Goal: Find specific page/section: Find specific page/section

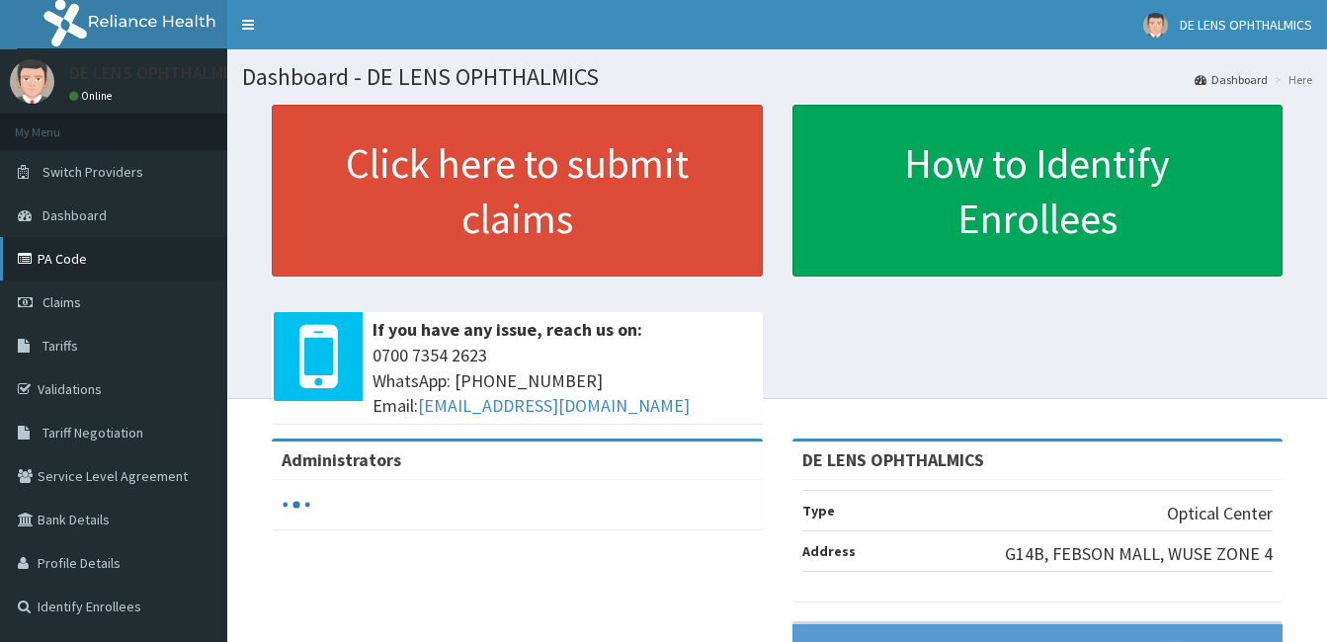
click at [170, 265] on link "PA Code" at bounding box center [113, 258] width 227 height 43
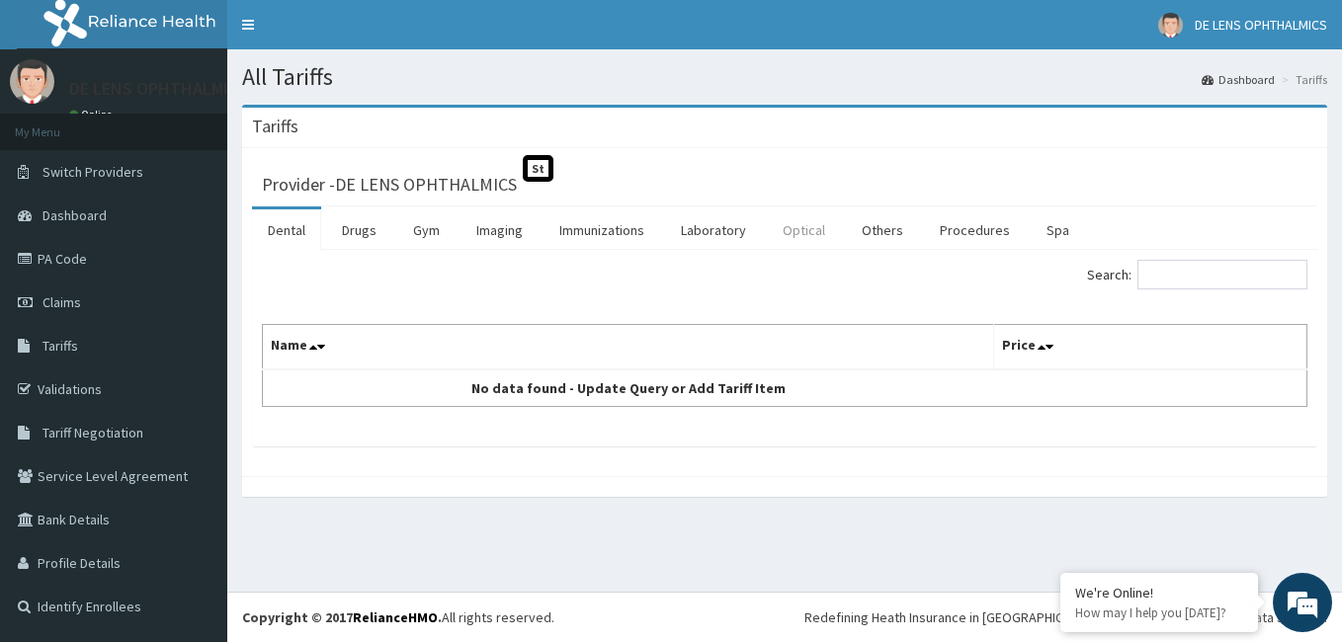
click at [803, 227] on link "Optical" at bounding box center [804, 231] width 74 height 42
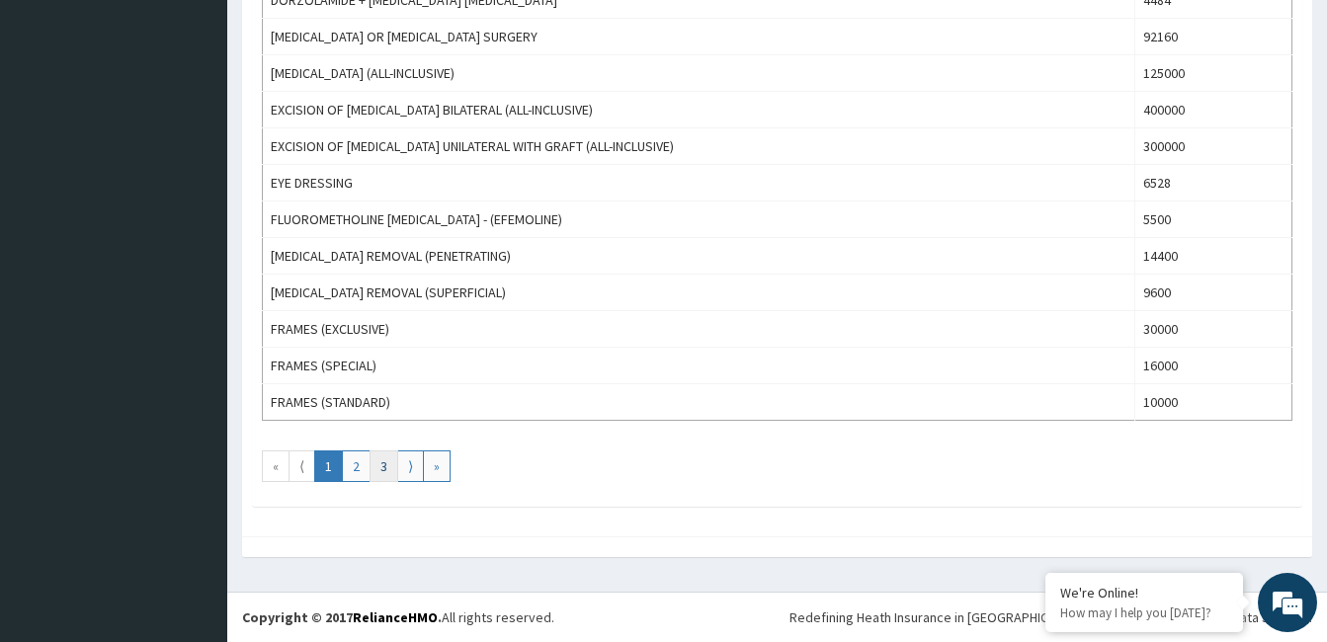
click at [380, 468] on link "3" at bounding box center [384, 467] width 29 height 32
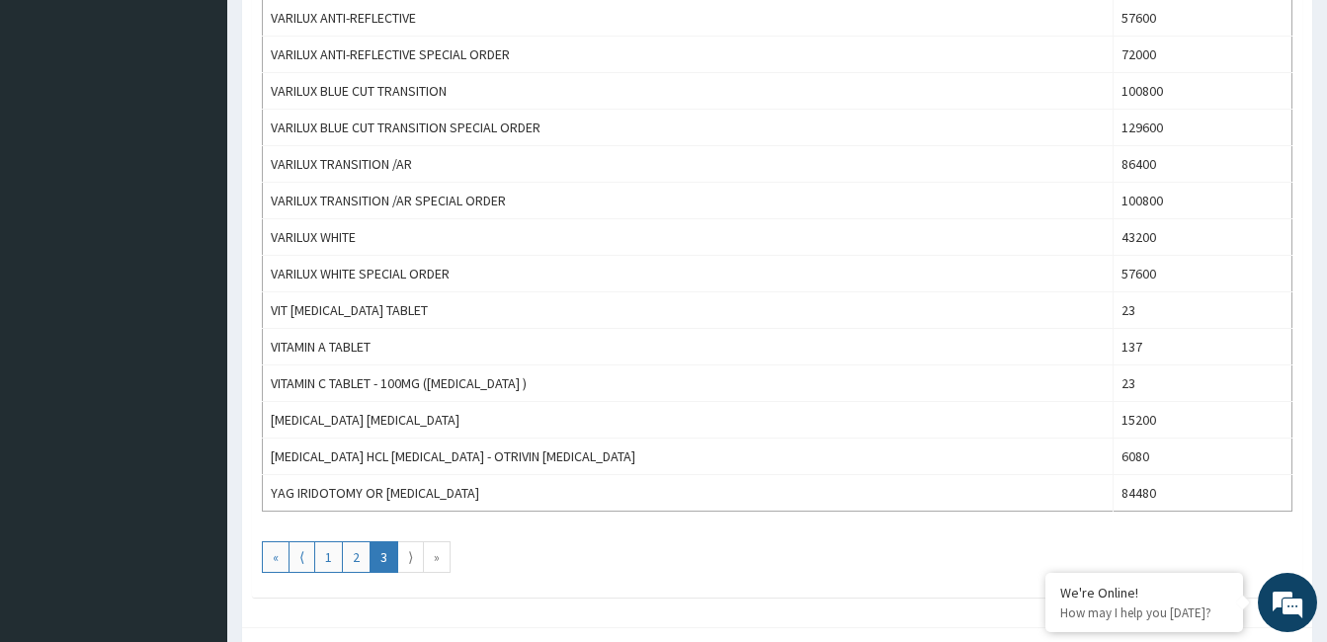
scroll to position [1303, 0]
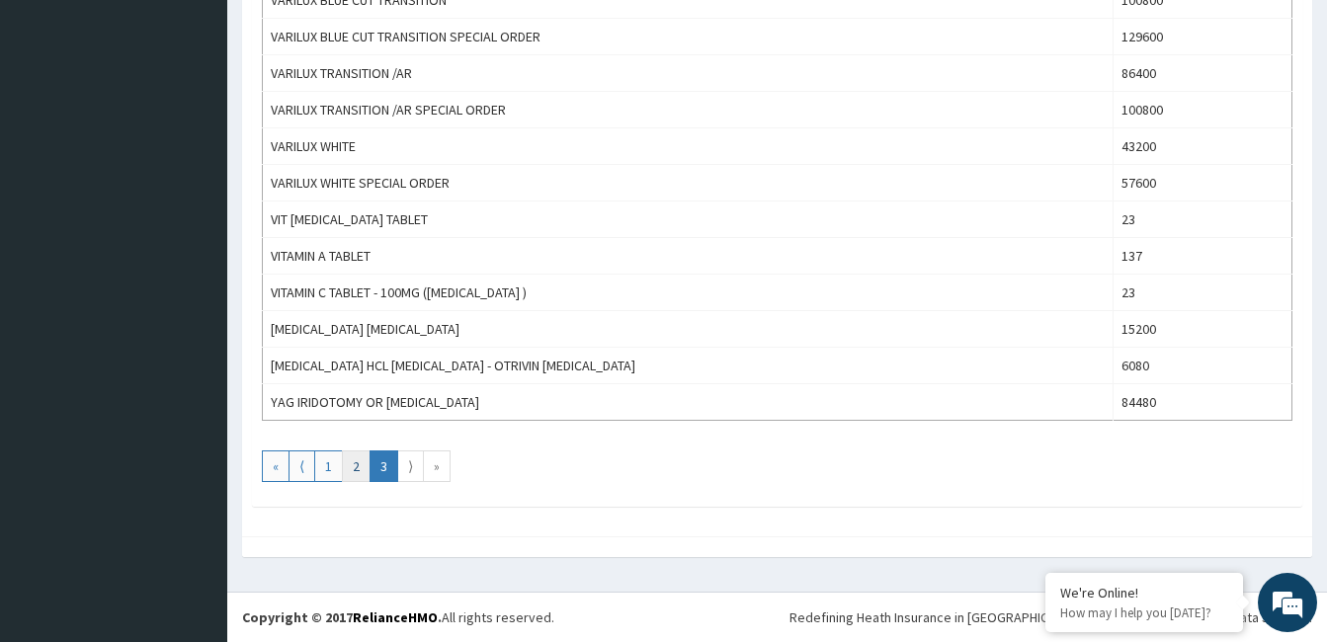
click at [356, 470] on link "2" at bounding box center [356, 467] width 29 height 32
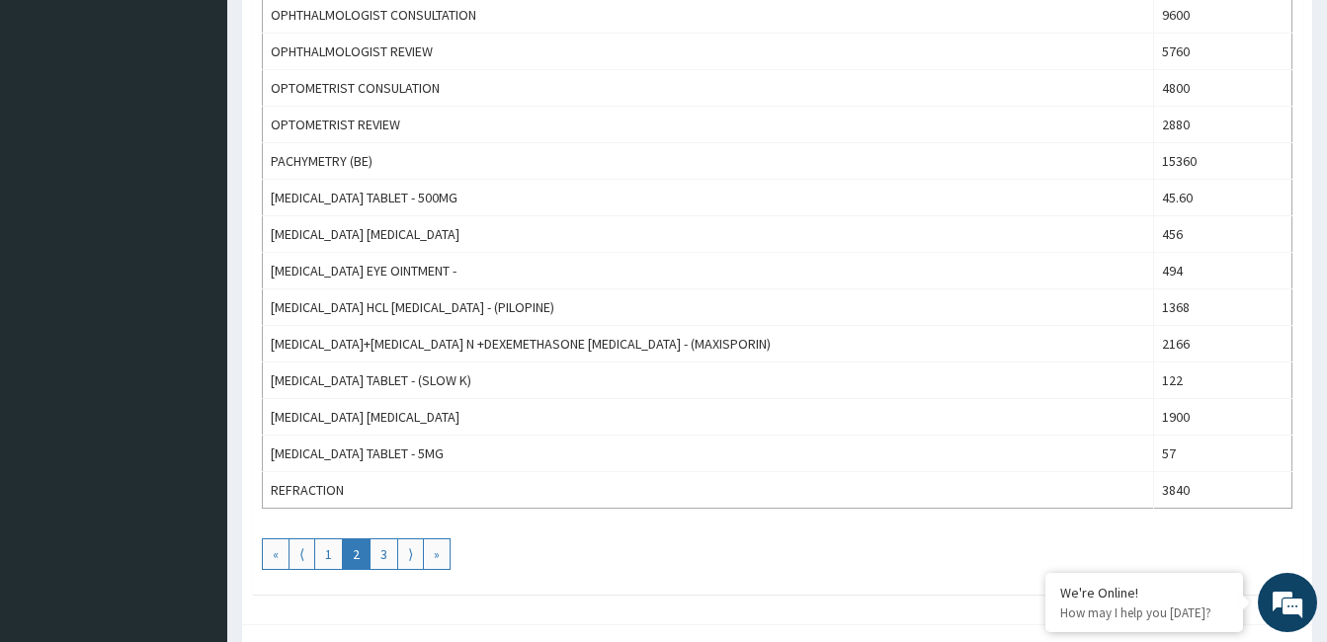
scroll to position [1778, 0]
